Goal: Task Accomplishment & Management: Use online tool/utility

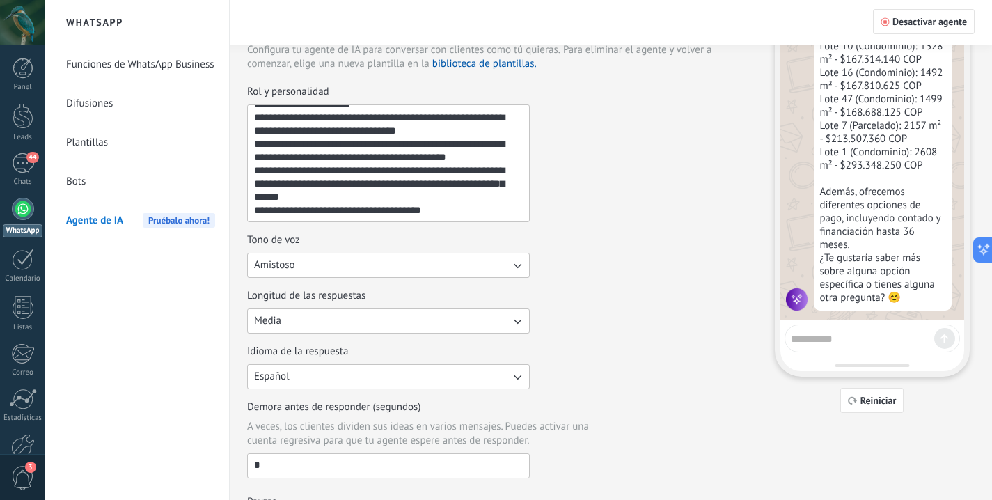
scroll to position [75, 0]
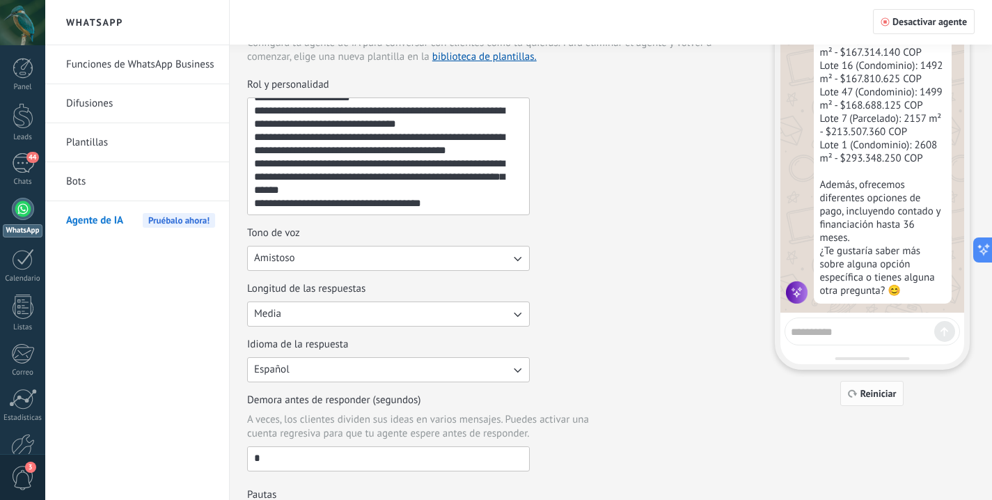
click at [870, 393] on span "Reiniciar" at bounding box center [878, 393] width 36 height 10
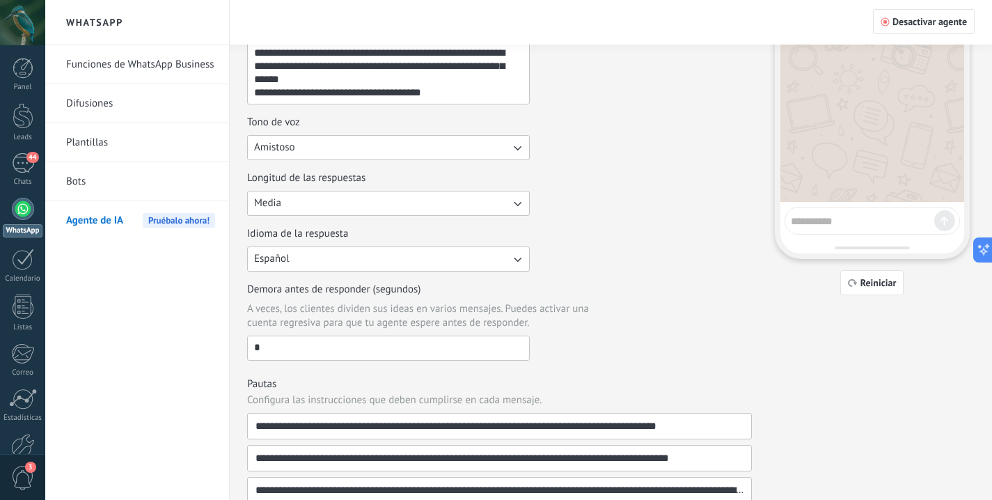
scroll to position [184, 0]
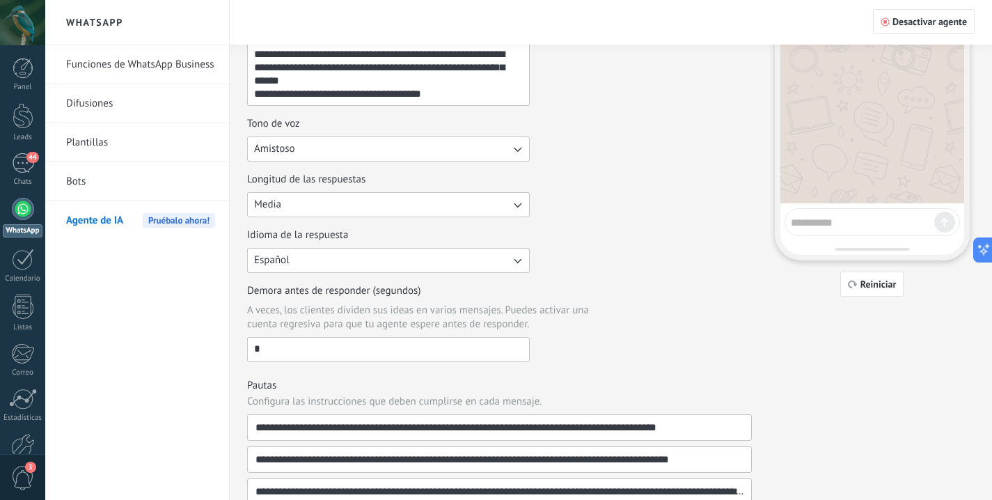
click at [357, 345] on input "*" at bounding box center [388, 349] width 281 height 22
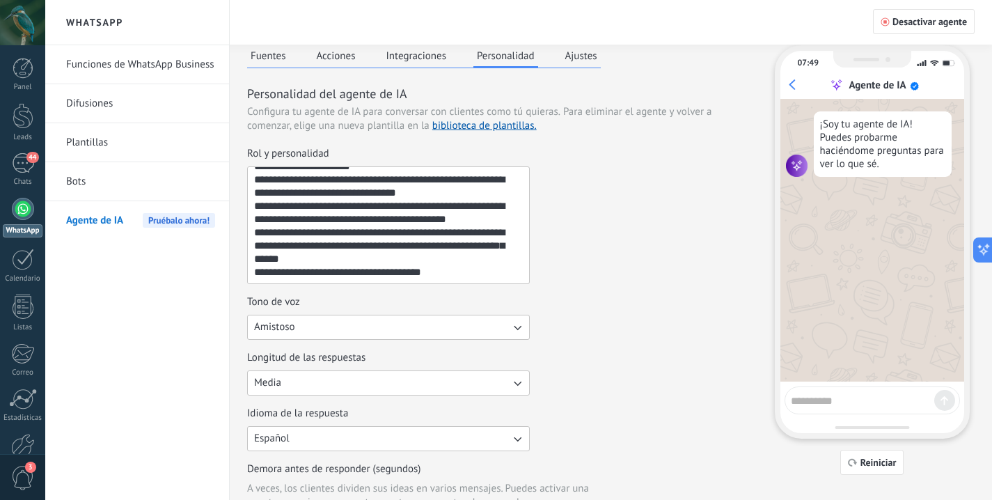
scroll to position [0, 0]
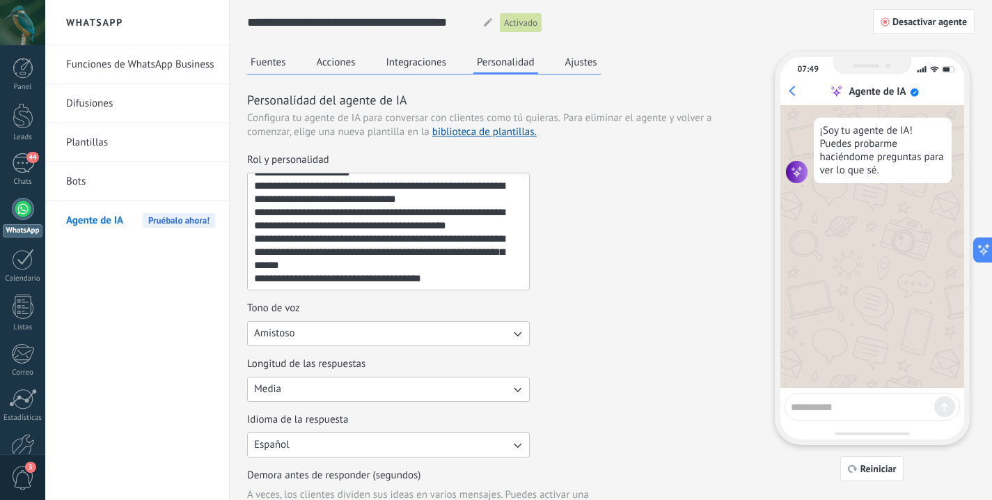
click at [842, 406] on textarea at bounding box center [862, 404] width 143 height 17
type textarea "****"
type textarea "*"
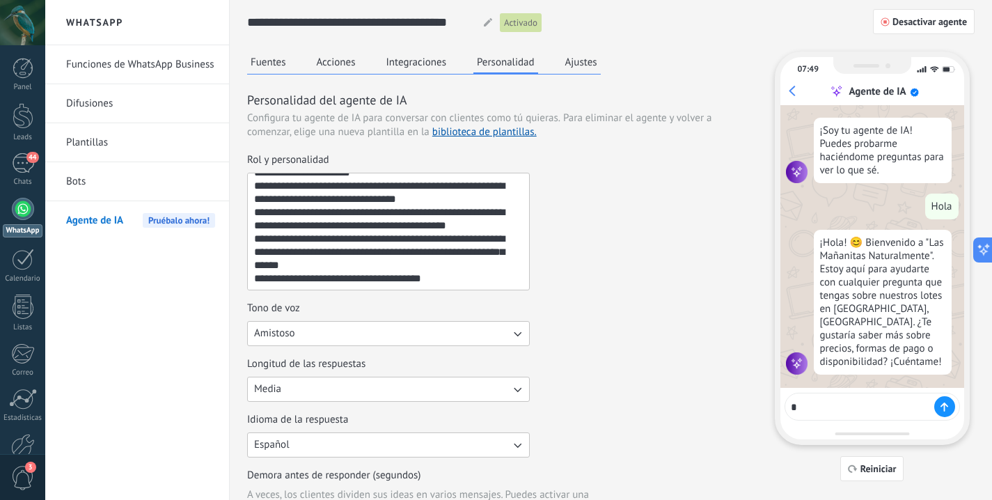
click at [869, 400] on textarea "*" at bounding box center [862, 404] width 143 height 17
click at [878, 405] on textarea "*" at bounding box center [862, 404] width 143 height 17
type textarea "**********"
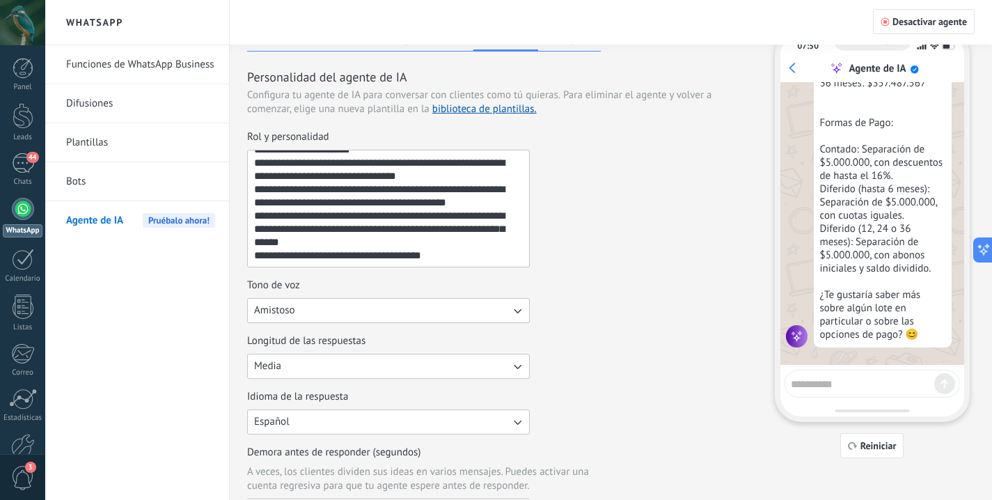
scroll to position [1020, 0]
click at [865, 375] on textarea at bounding box center [862, 381] width 143 height 17
click at [446, 213] on textarea "Rol y personalidad" at bounding box center [387, 208] width 278 height 116
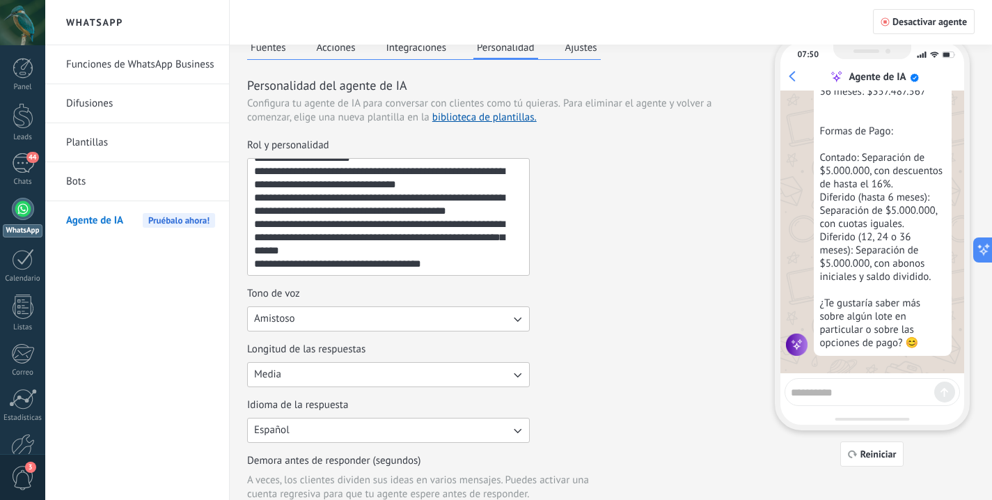
scroll to position [8, 0]
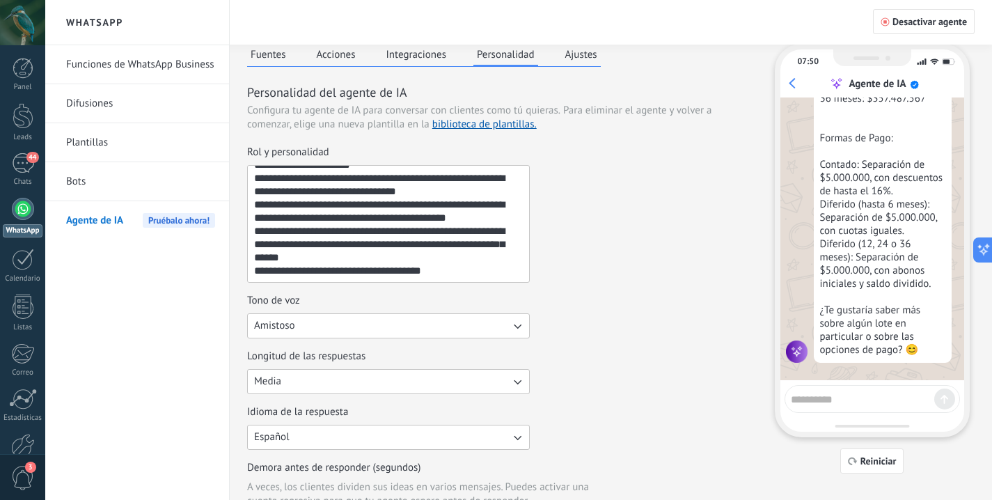
click at [849, 400] on textarea at bounding box center [862, 396] width 143 height 17
type textarea "*"
type textarea "**********"
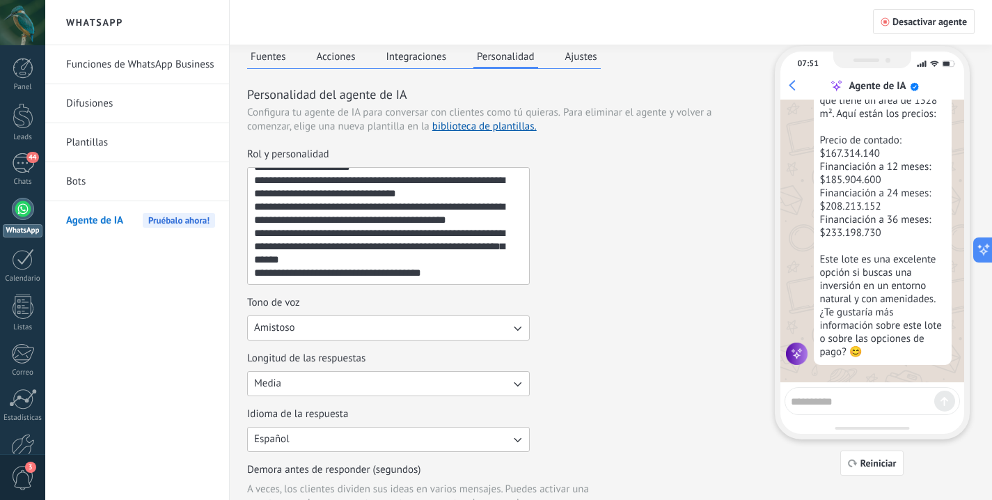
scroll to position [0, 0]
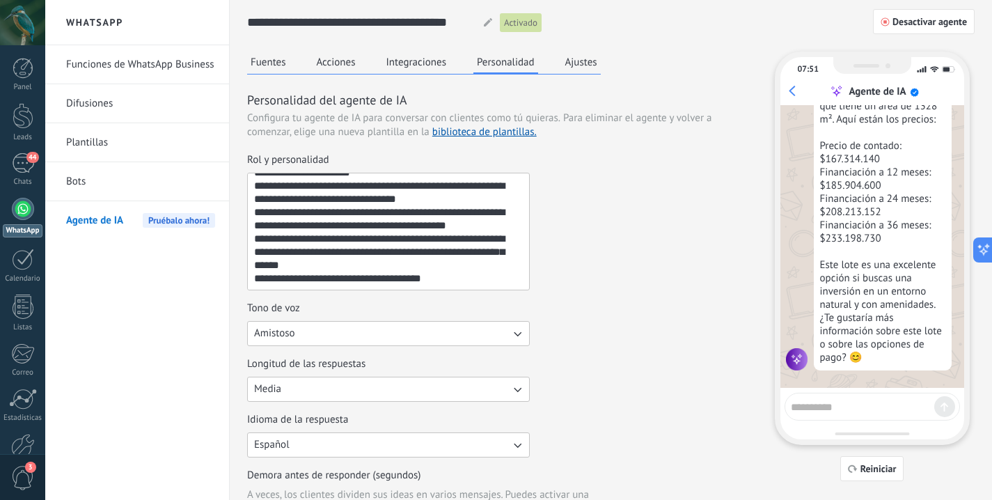
click at [271, 62] on button "Fuentes" at bounding box center [268, 62] width 42 height 21
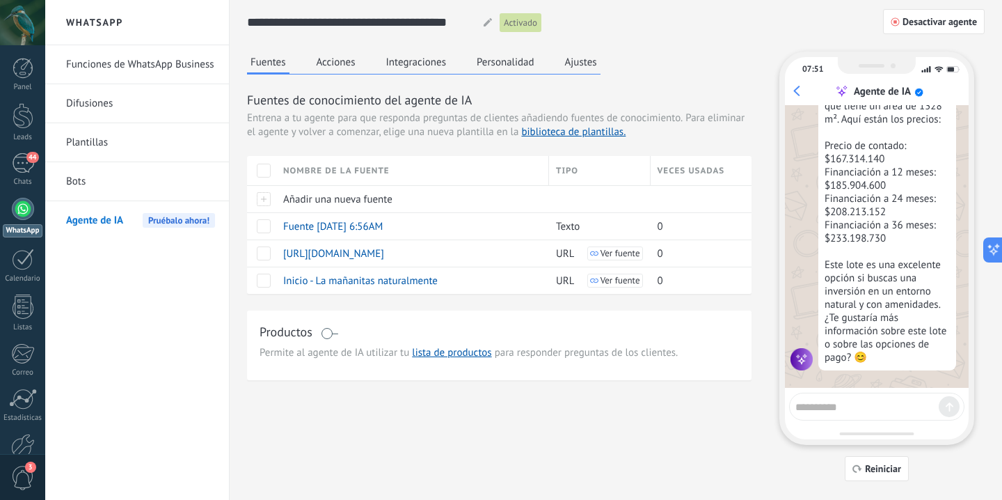
click at [502, 65] on button "Personalidad" at bounding box center [505, 62] width 65 height 21
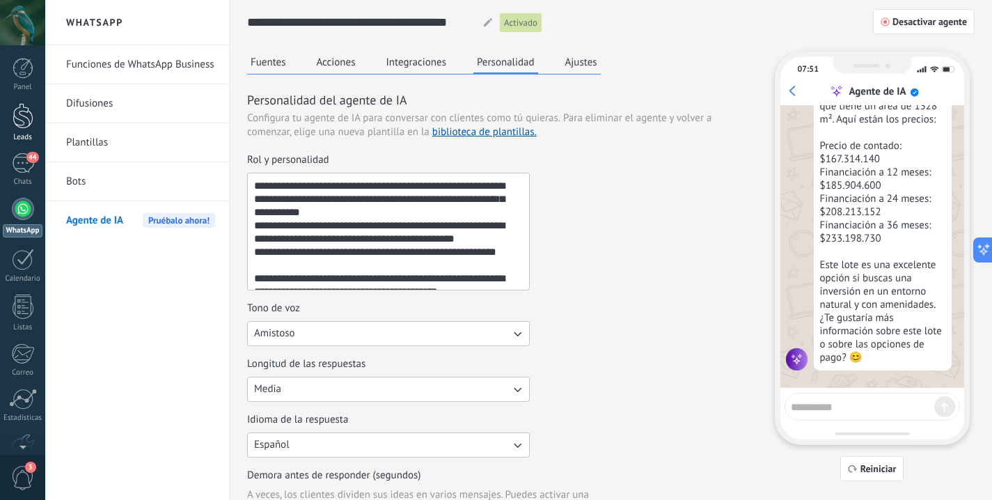
click at [27, 120] on div at bounding box center [23, 116] width 21 height 26
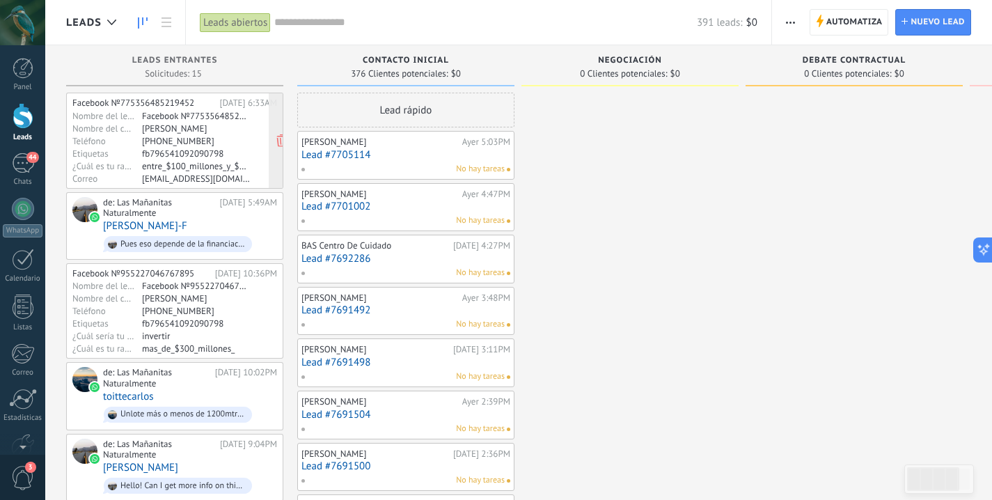
click at [210, 146] on div "Facebook №775356485219452 [DATE] 6:33AM Nombre del lead Facebook №7753564852194…" at bounding box center [174, 140] width 205 height 86
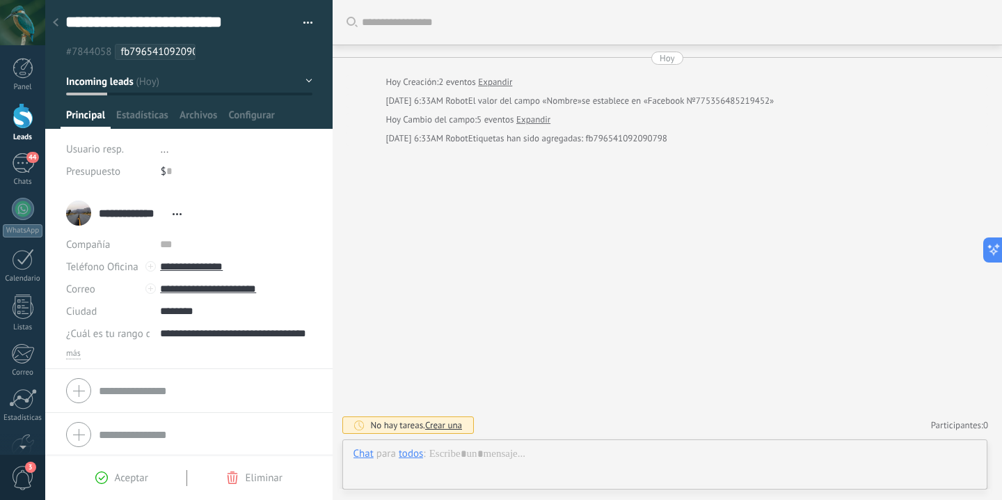
scroll to position [21, 0]
click at [574, 470] on div at bounding box center [666, 468] width 624 height 42
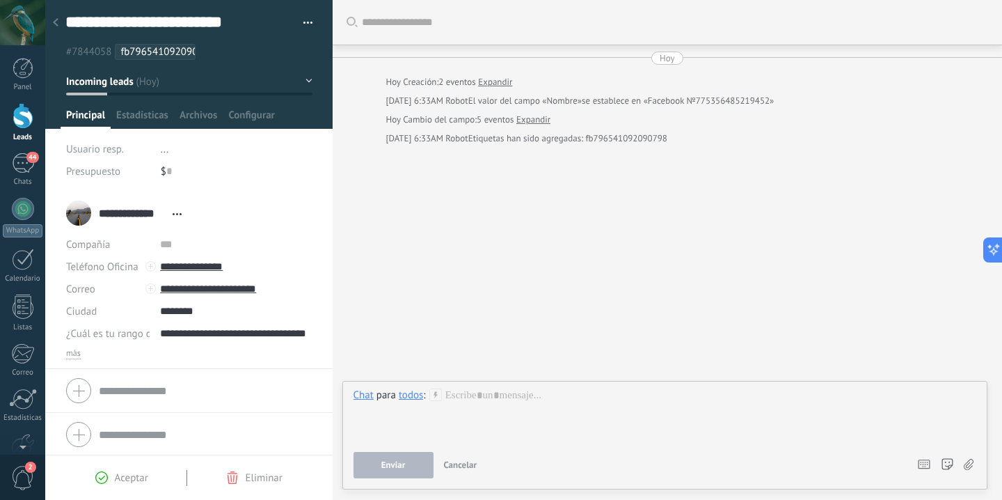
click at [723, 352] on div "Buscar Carga más [DATE] [DATE] Creación: 2 eventos Expandir [DATE] 6:33AM Robot…" at bounding box center [668, 250] width 670 height 500
click at [458, 462] on span "Cancelar" at bounding box center [460, 465] width 33 height 12
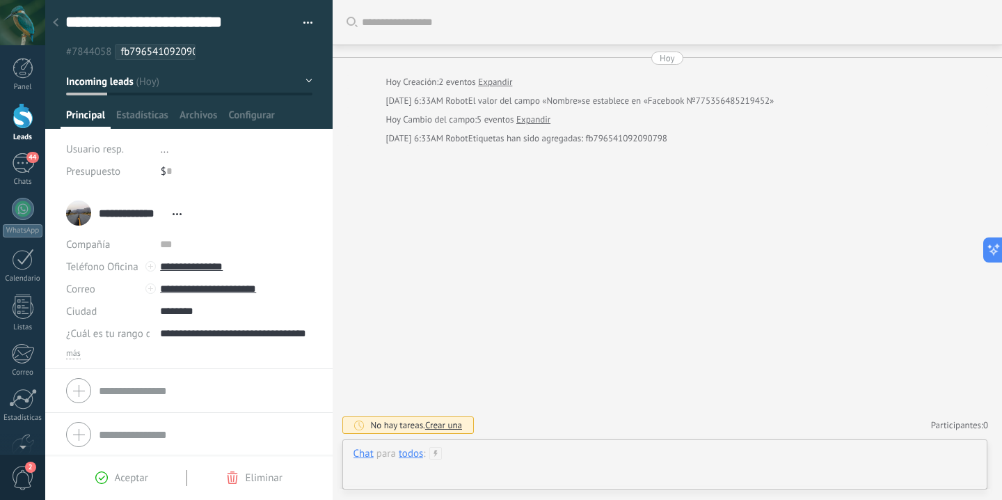
click at [615, 463] on div at bounding box center [666, 468] width 624 height 42
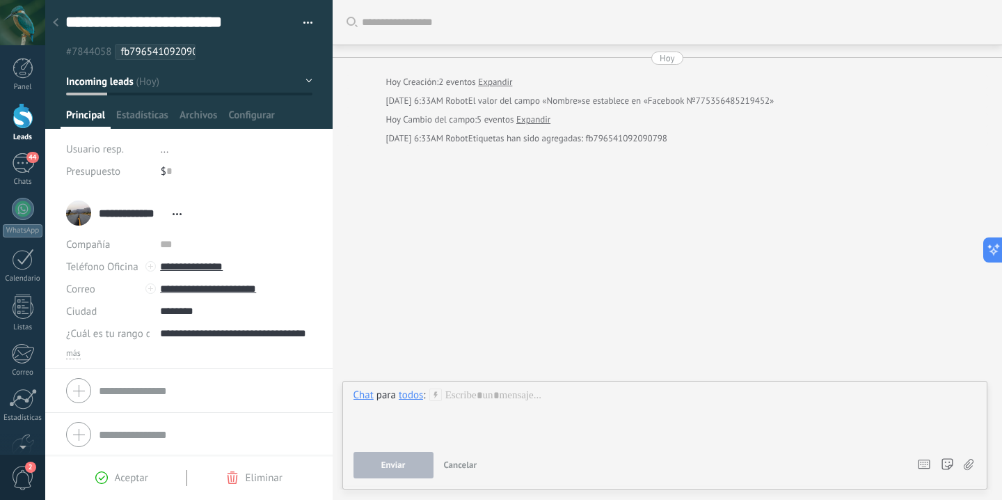
click at [411, 396] on div "todos" at bounding box center [411, 394] width 24 height 13
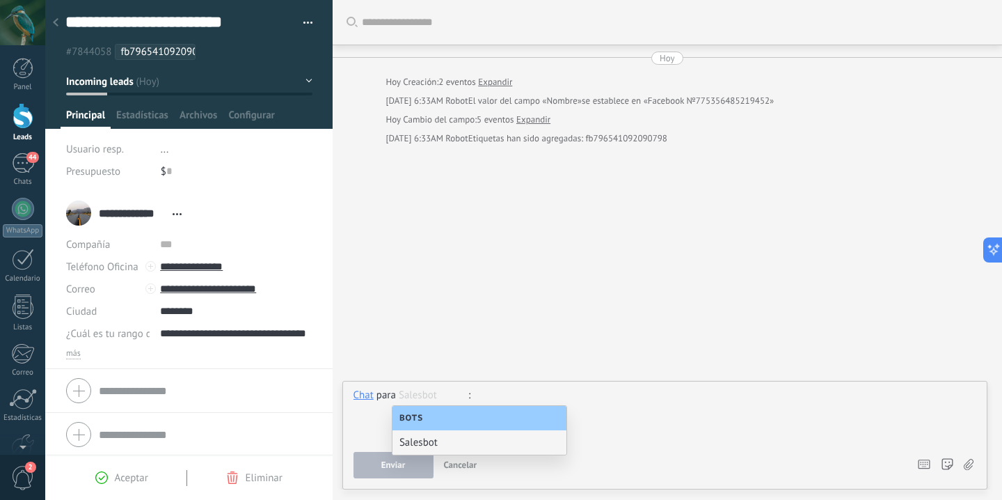
click at [637, 414] on div at bounding box center [666, 414] width 624 height 53
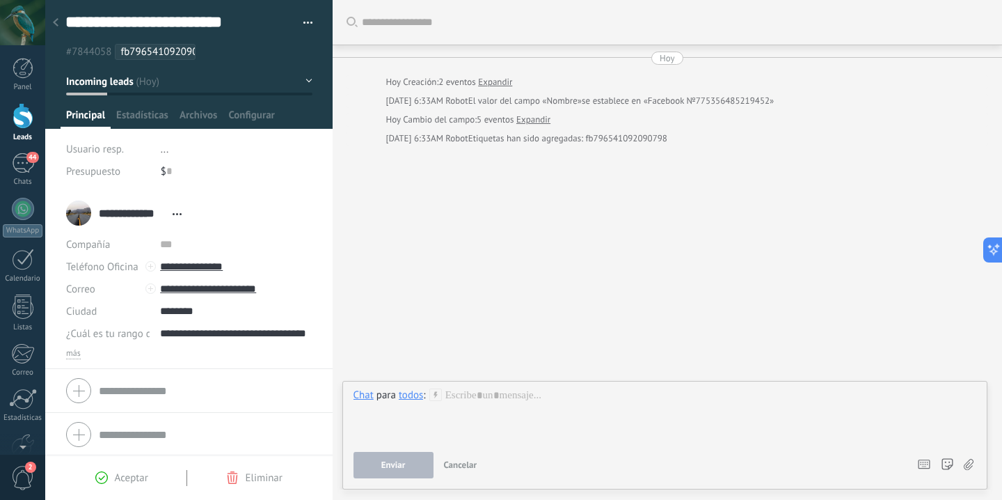
click at [439, 395] on icon at bounding box center [435, 394] width 13 height 13
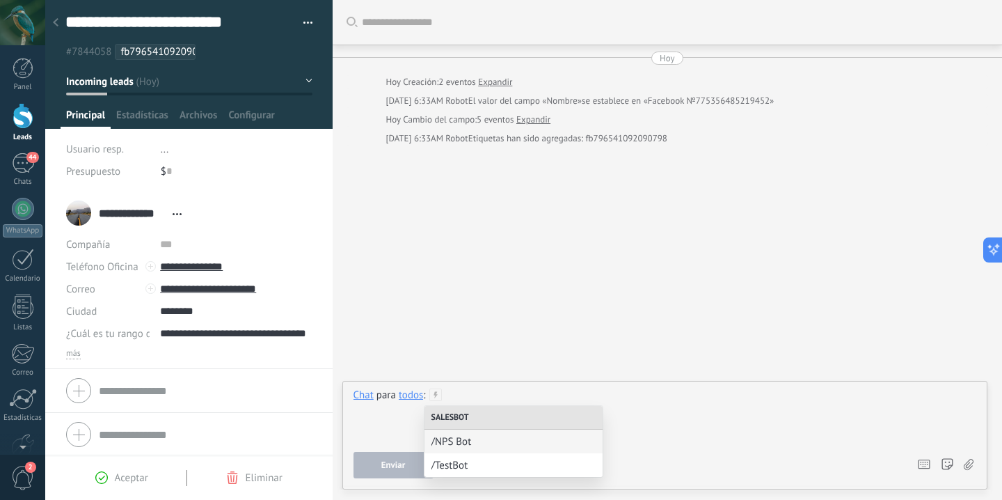
click at [696, 415] on div at bounding box center [666, 414] width 624 height 53
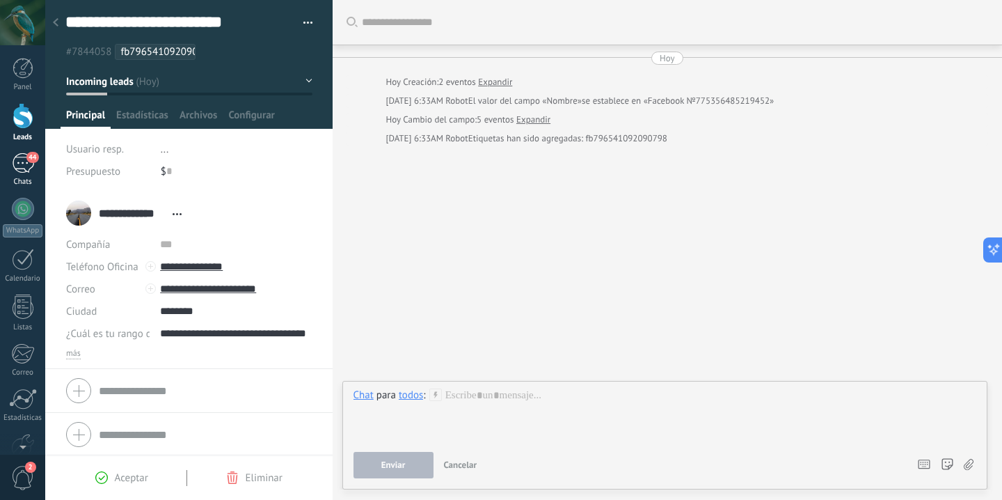
click at [29, 166] on div "44" at bounding box center [23, 163] width 22 height 20
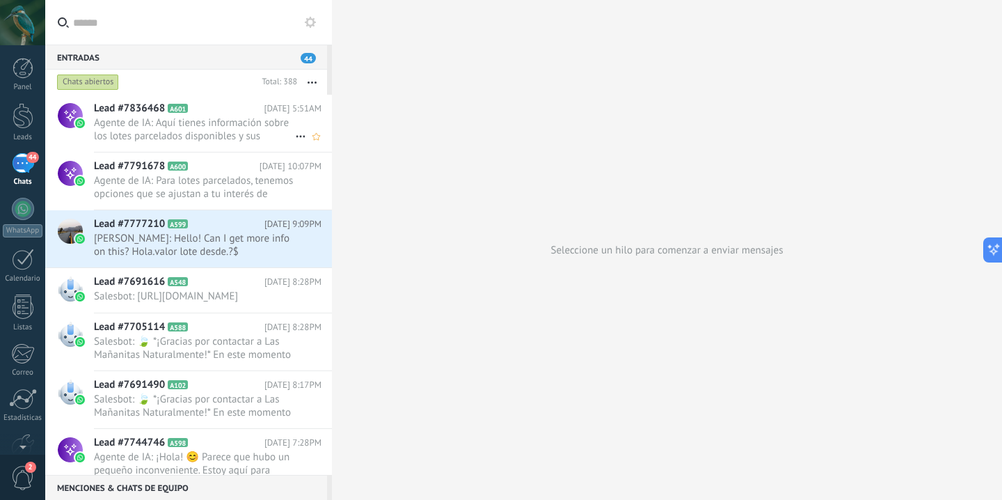
click at [250, 138] on span "Agente de IA: Aquí tienes información sobre los lotes parcelados disponibles y …" at bounding box center [194, 129] width 201 height 26
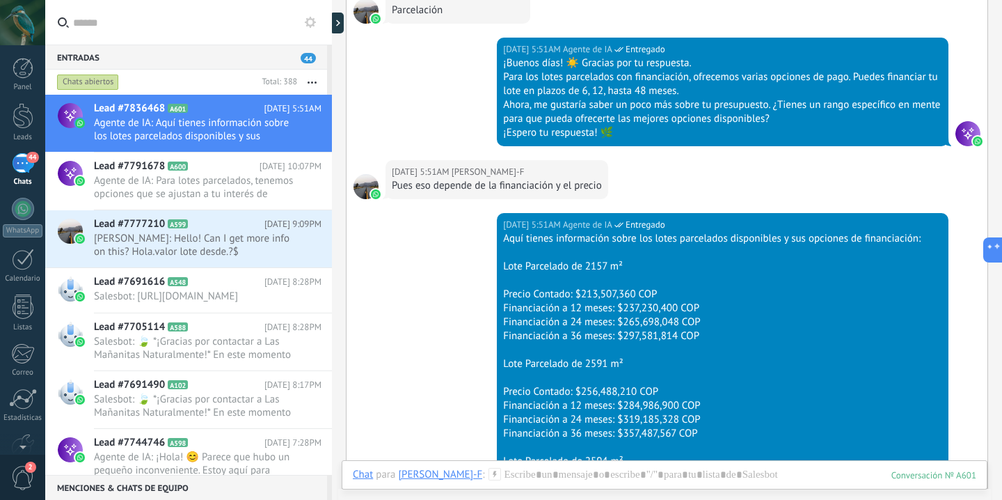
scroll to position [791, 0]
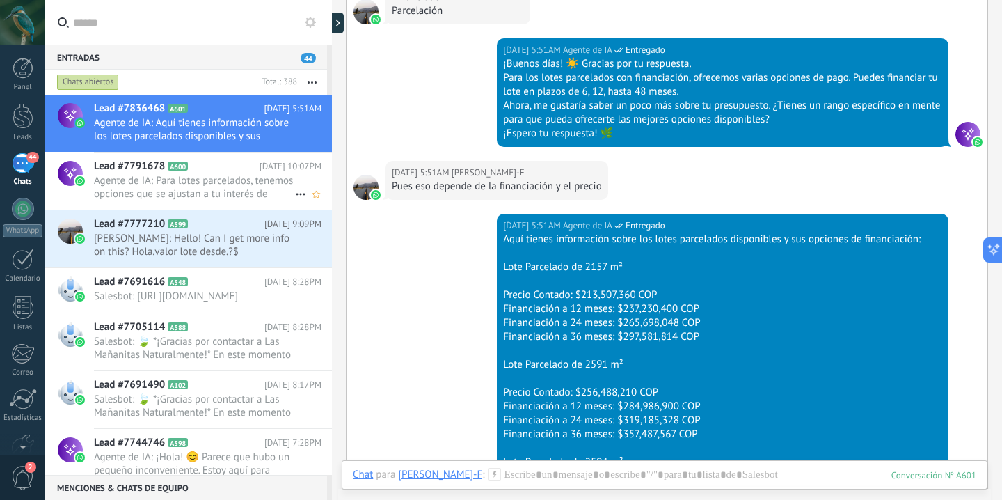
click at [219, 190] on span "Agente de IA: Para lotes parcelados, tenemos opciones que se ajustan a tu inter…" at bounding box center [194, 187] width 201 height 26
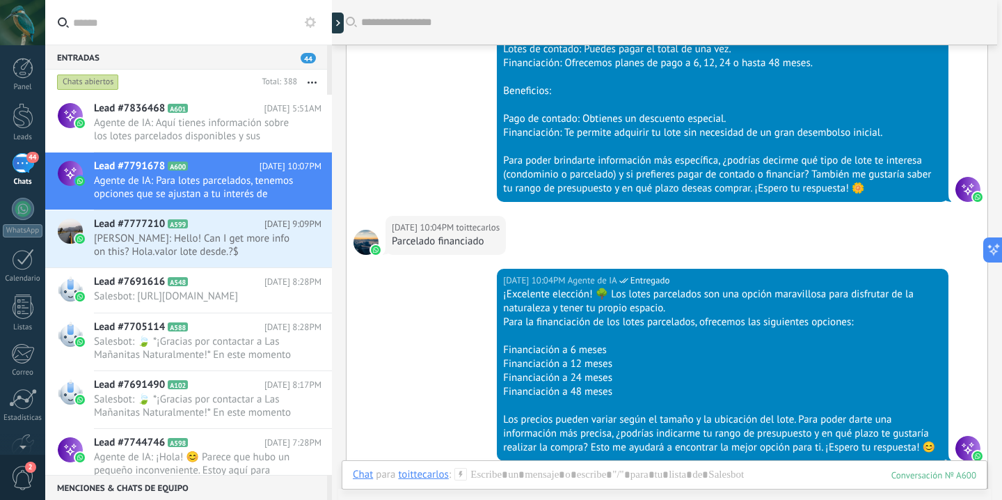
scroll to position [524, 0]
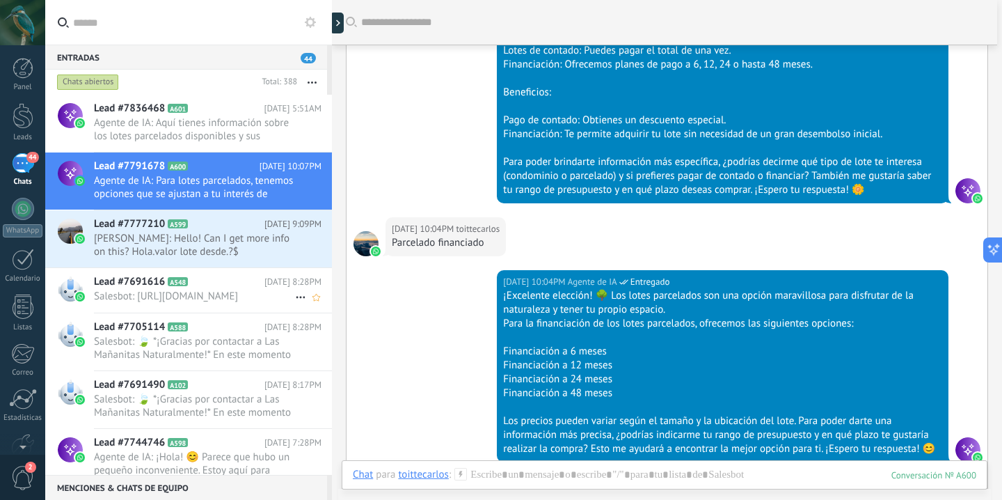
click at [216, 300] on span "Salesbot: [URL][DOMAIN_NAME]" at bounding box center [194, 296] width 201 height 13
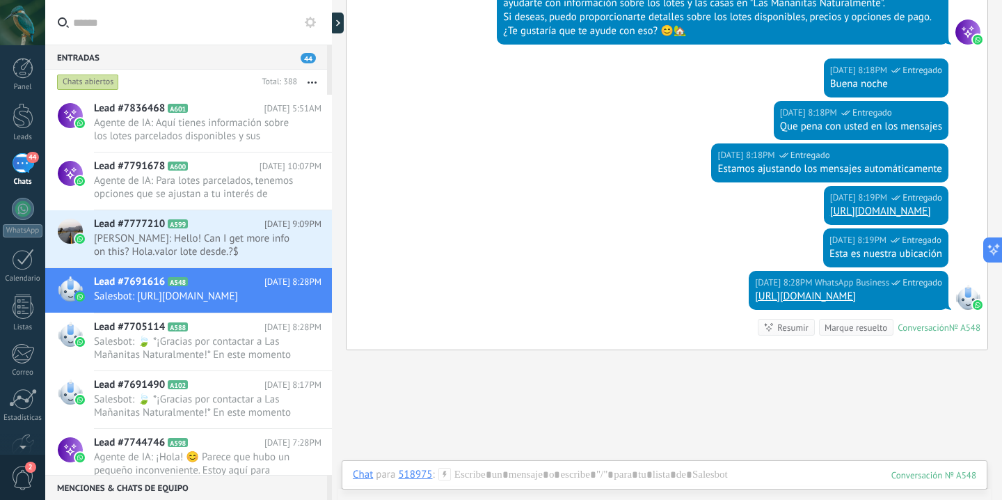
scroll to position [2233, 0]
